Goal: Find specific page/section: Find specific page/section

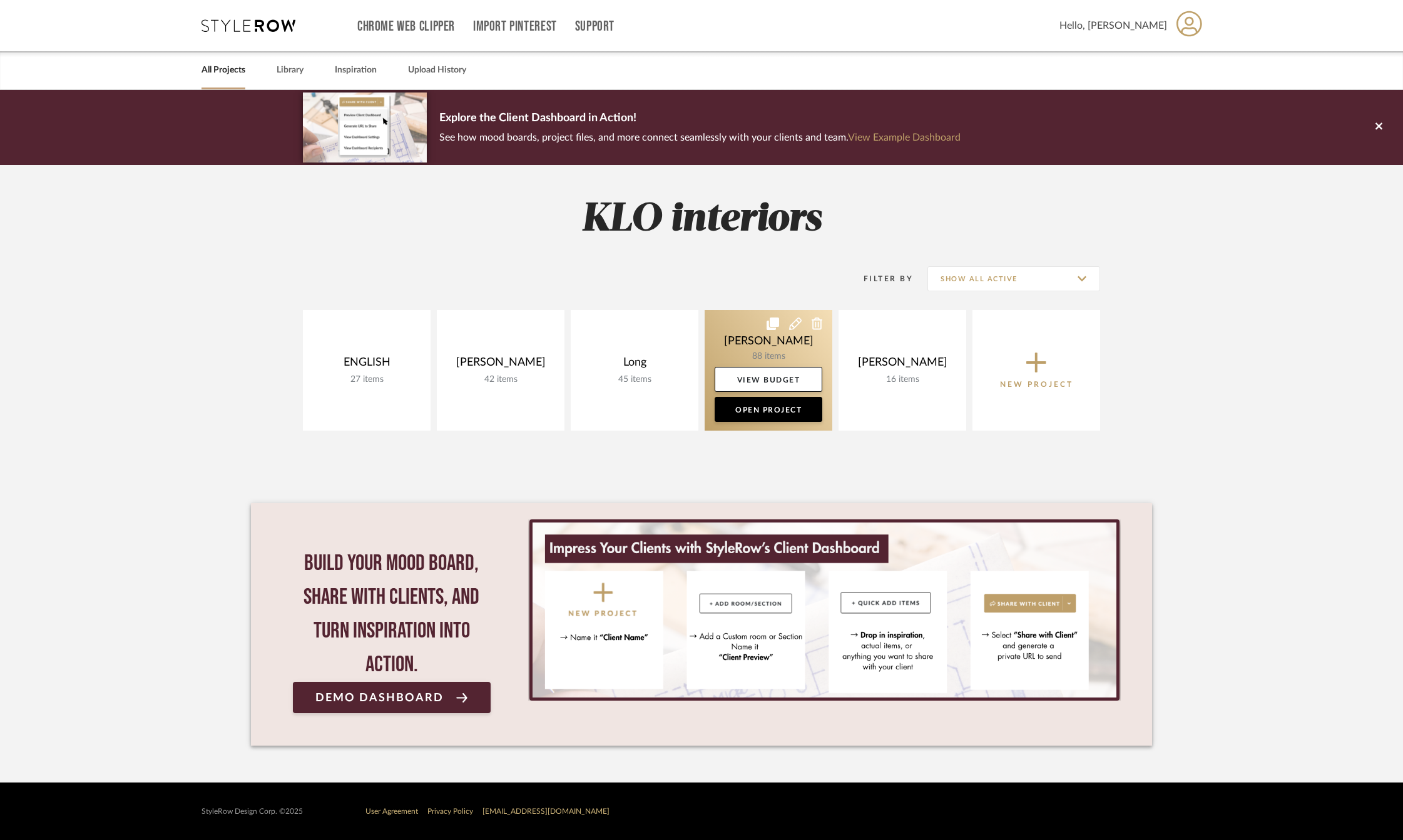
click at [771, 345] on link at bounding box center [768, 370] width 128 height 120
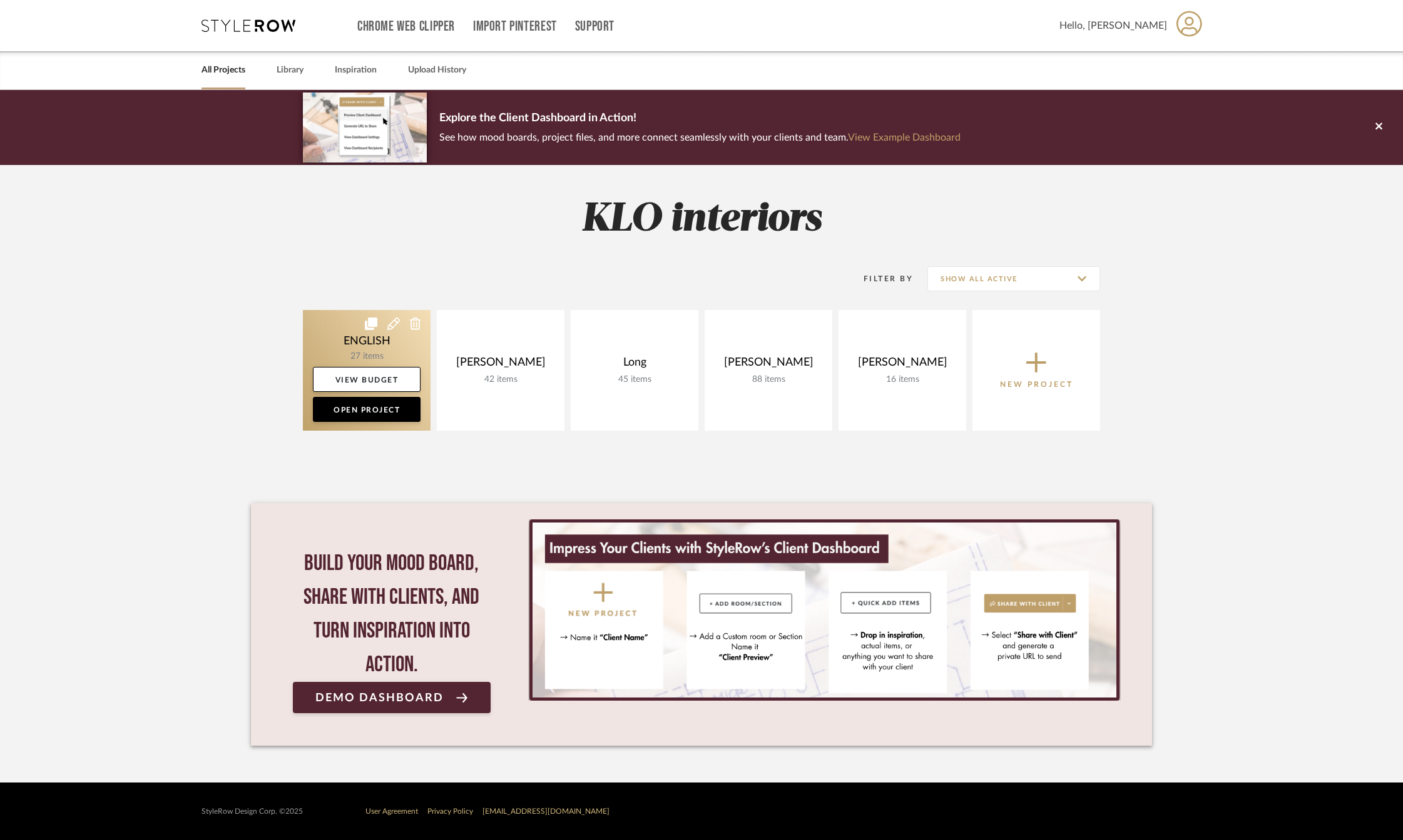
click at [377, 342] on link at bounding box center [367, 370] width 128 height 120
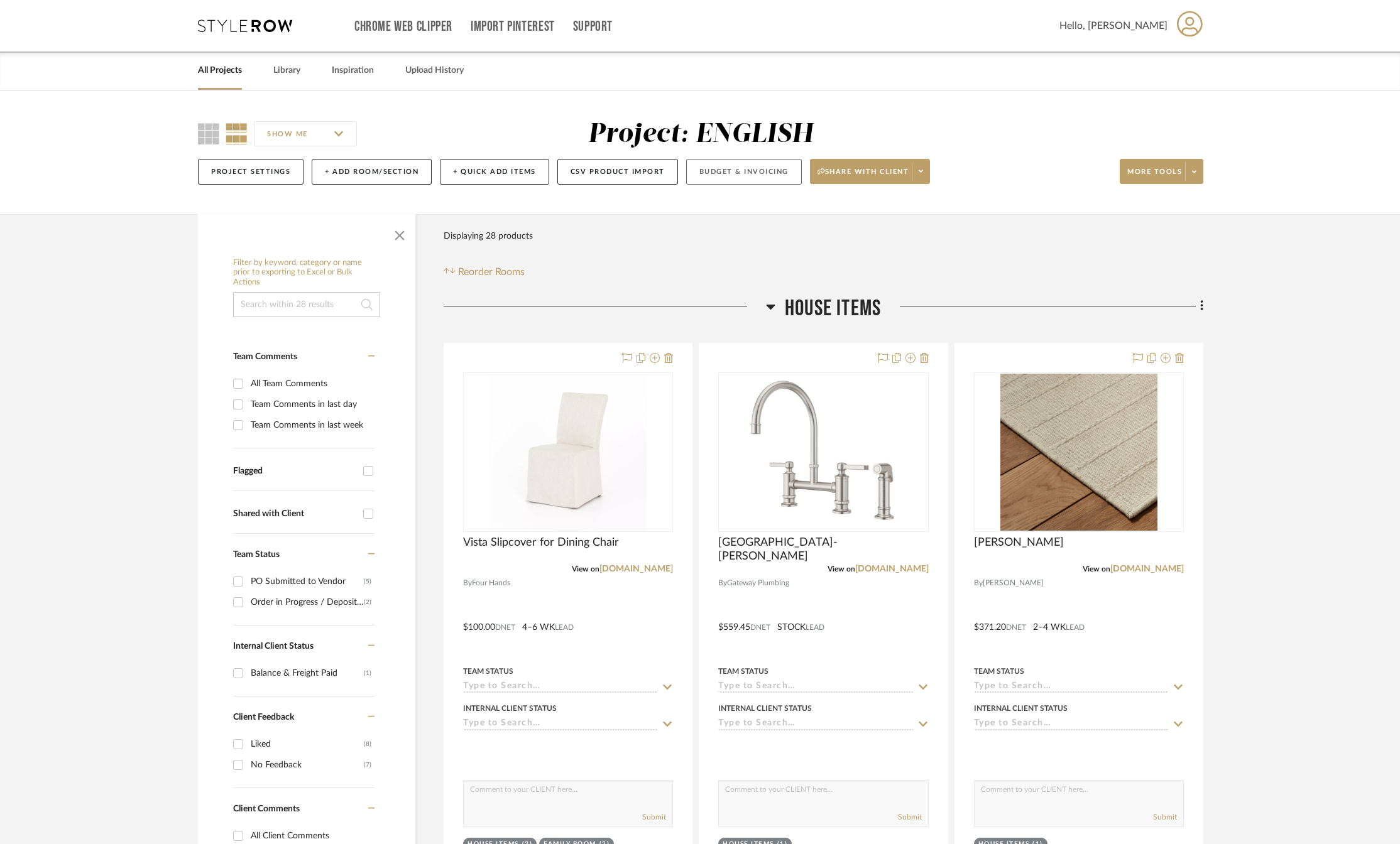
click at [735, 173] on button "Budget & Invoicing" at bounding box center [743, 171] width 115 height 25
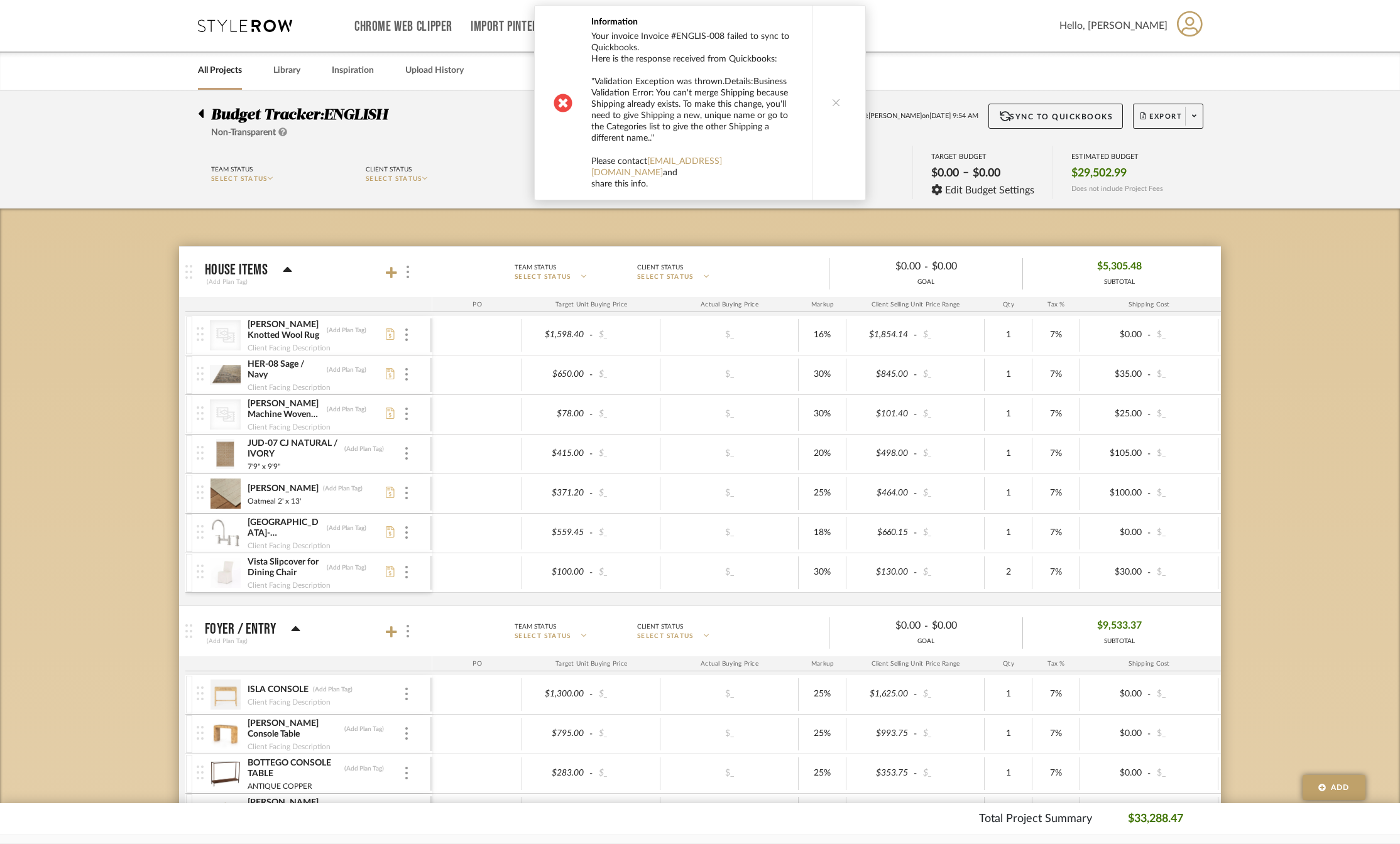
click at [835, 98] on icon at bounding box center [836, 102] width 8 height 8
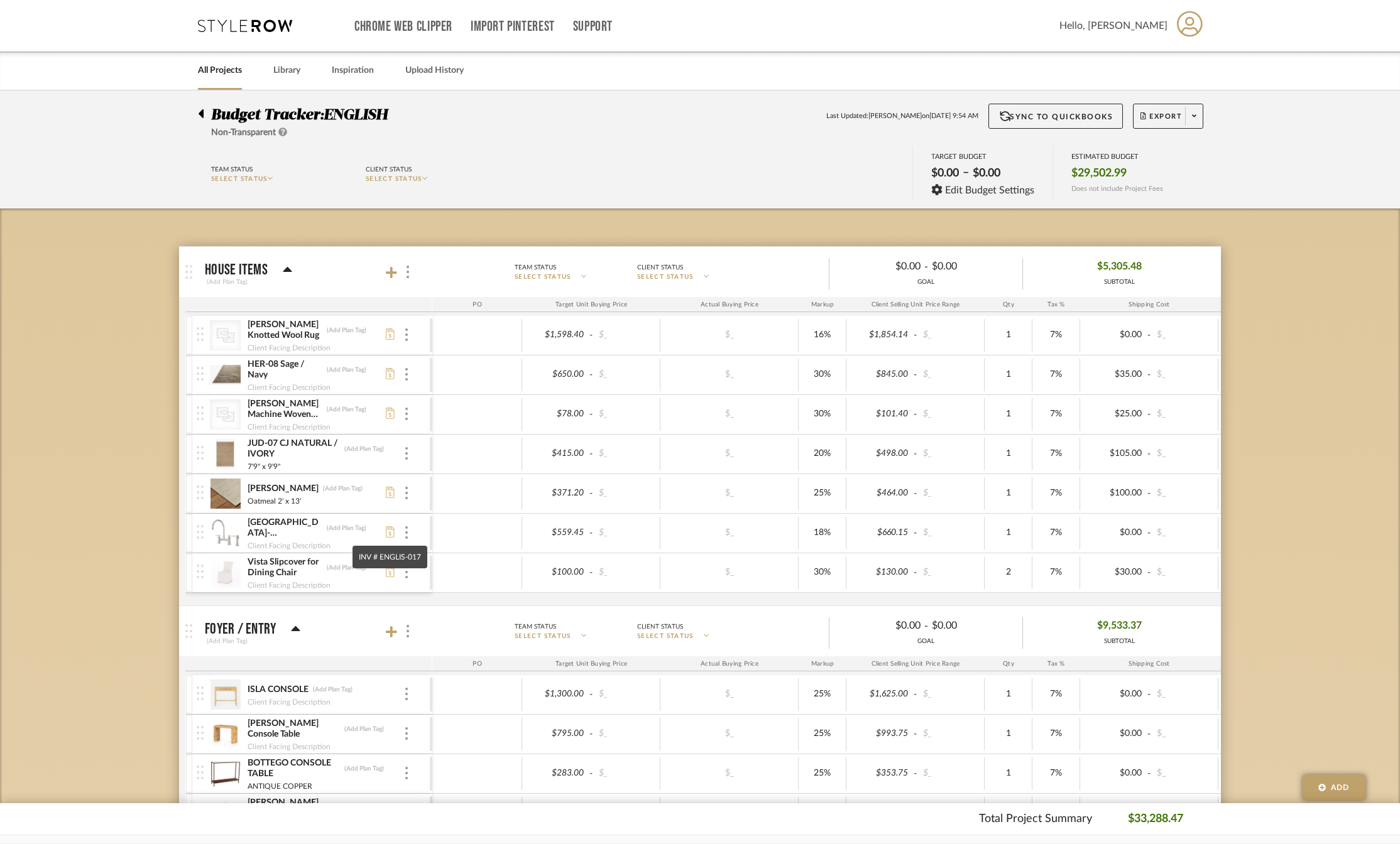
click at [391, 532] on icon at bounding box center [390, 532] width 8 height 11
